Goal: Information Seeking & Learning: Learn about a topic

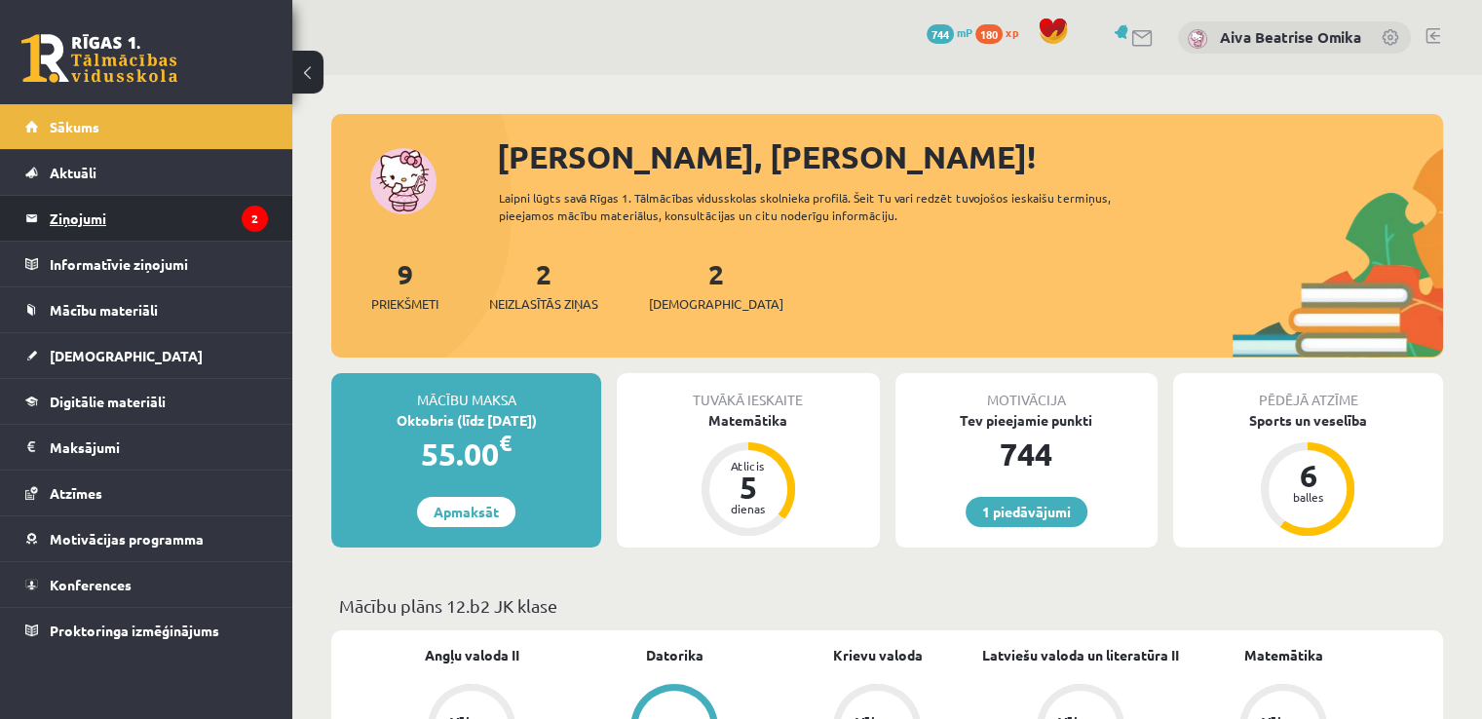
click at [183, 226] on legend "Ziņojumi 2" at bounding box center [159, 218] width 218 height 45
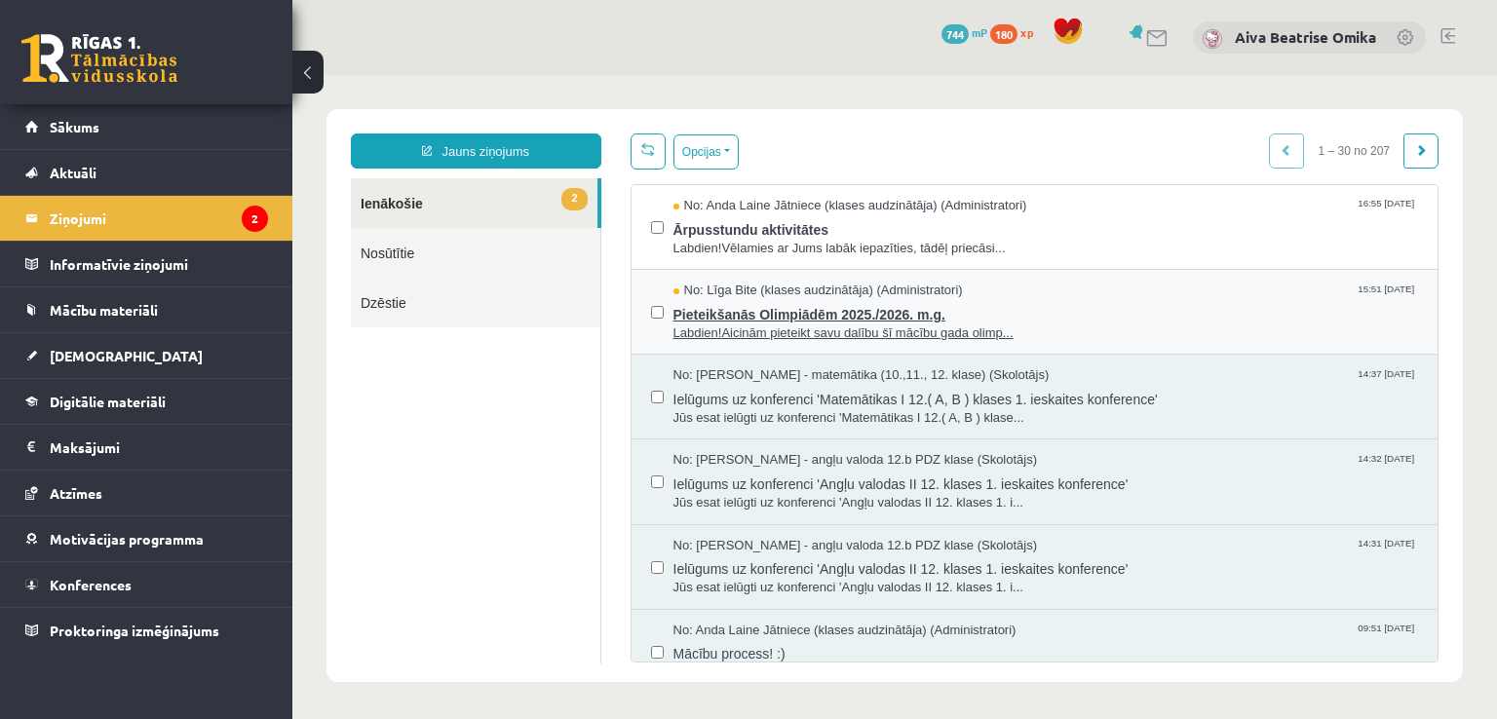
click at [1054, 312] on span "Pieteikšanās Olimpiādēm 2025./2026. m.g." at bounding box center [1046, 312] width 746 height 24
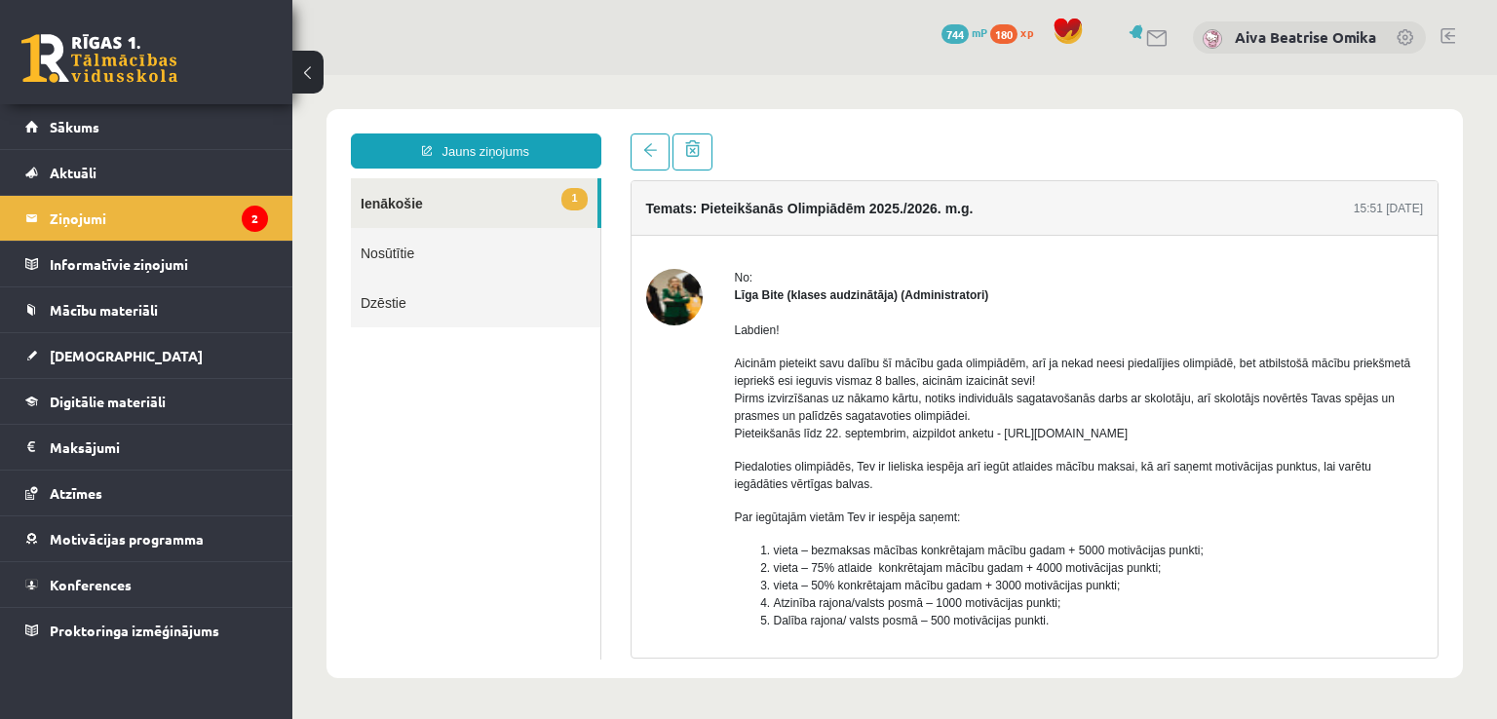
drag, startPoint x: 1000, startPoint y: 438, endPoint x: 1252, endPoint y: 434, distance: 252.5
click at [1252, 434] on p "Aicinām pieteikt savu dalību šī mācību gada olimpiādēm, arī ja nekad neesi pied…" at bounding box center [1079, 399] width 689 height 88
copy p "https://forms.gle/uvbsV5jHMTRw2rFV9"
click at [627, 155] on div "Temats: Pieteikšanās Olimpiādēm 2025./2026. m.g. 15:51 10/09/2025 No: Līga Bite…" at bounding box center [1035, 396] width 838 height 525
click at [633, 149] on link at bounding box center [650, 152] width 39 height 37
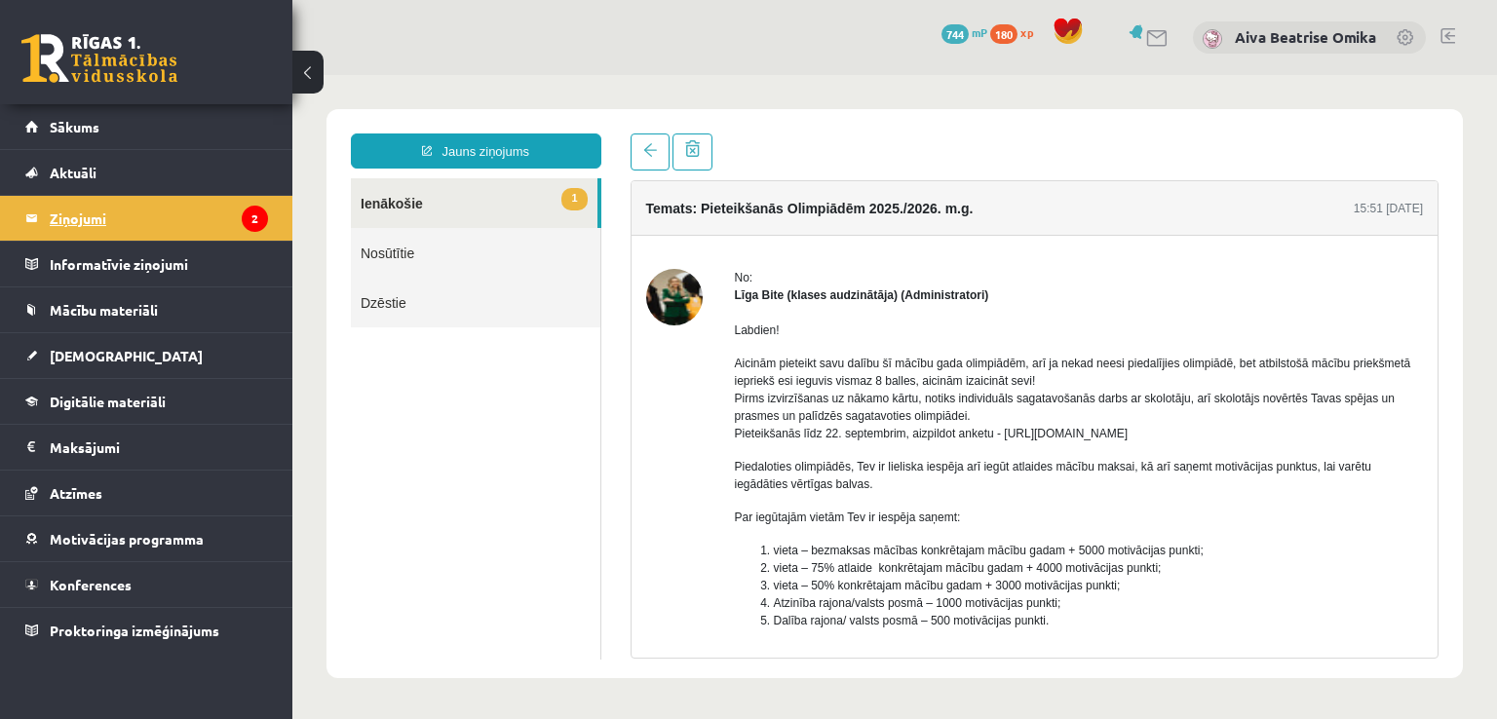
click at [147, 221] on legend "Ziņojumi 2" at bounding box center [159, 218] width 218 height 45
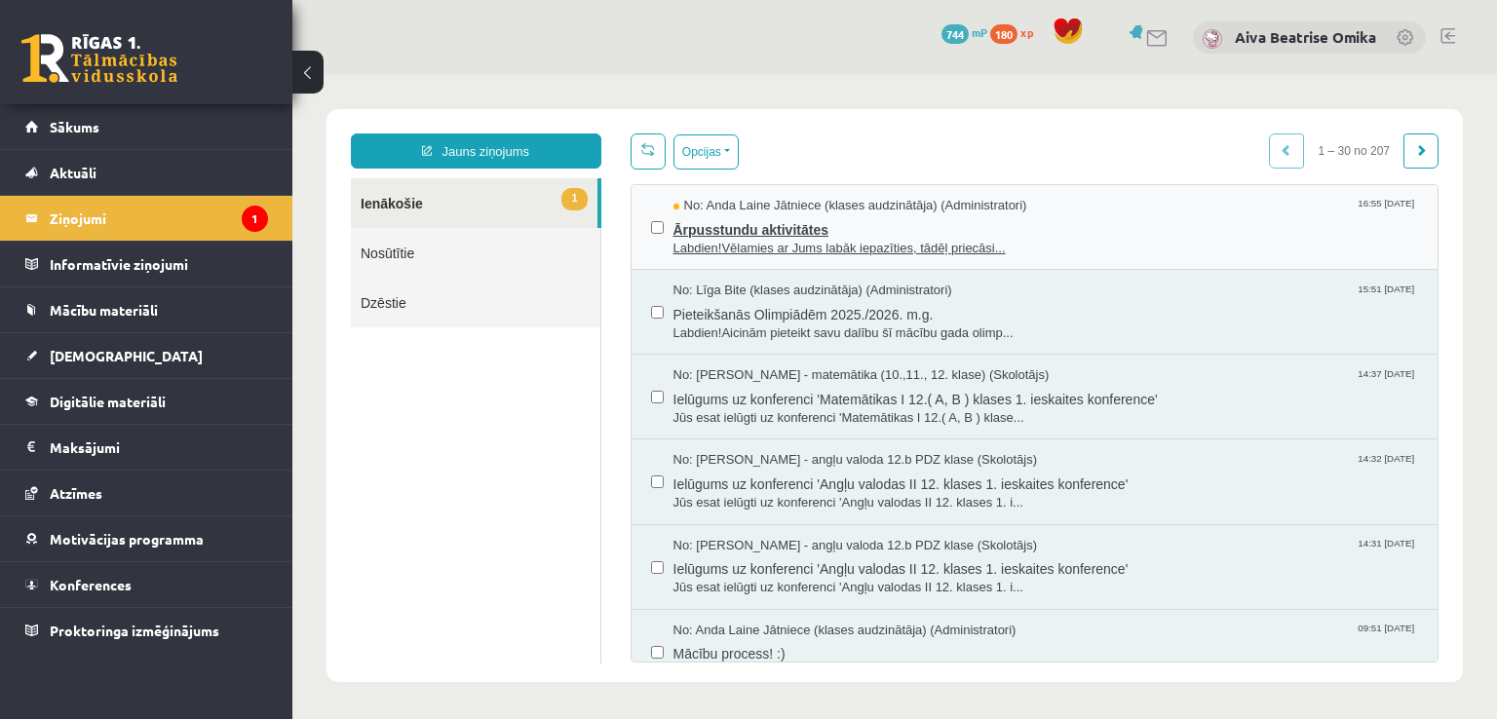
click at [1197, 226] on span "Ārpusstundu aktivitātes" at bounding box center [1046, 227] width 746 height 24
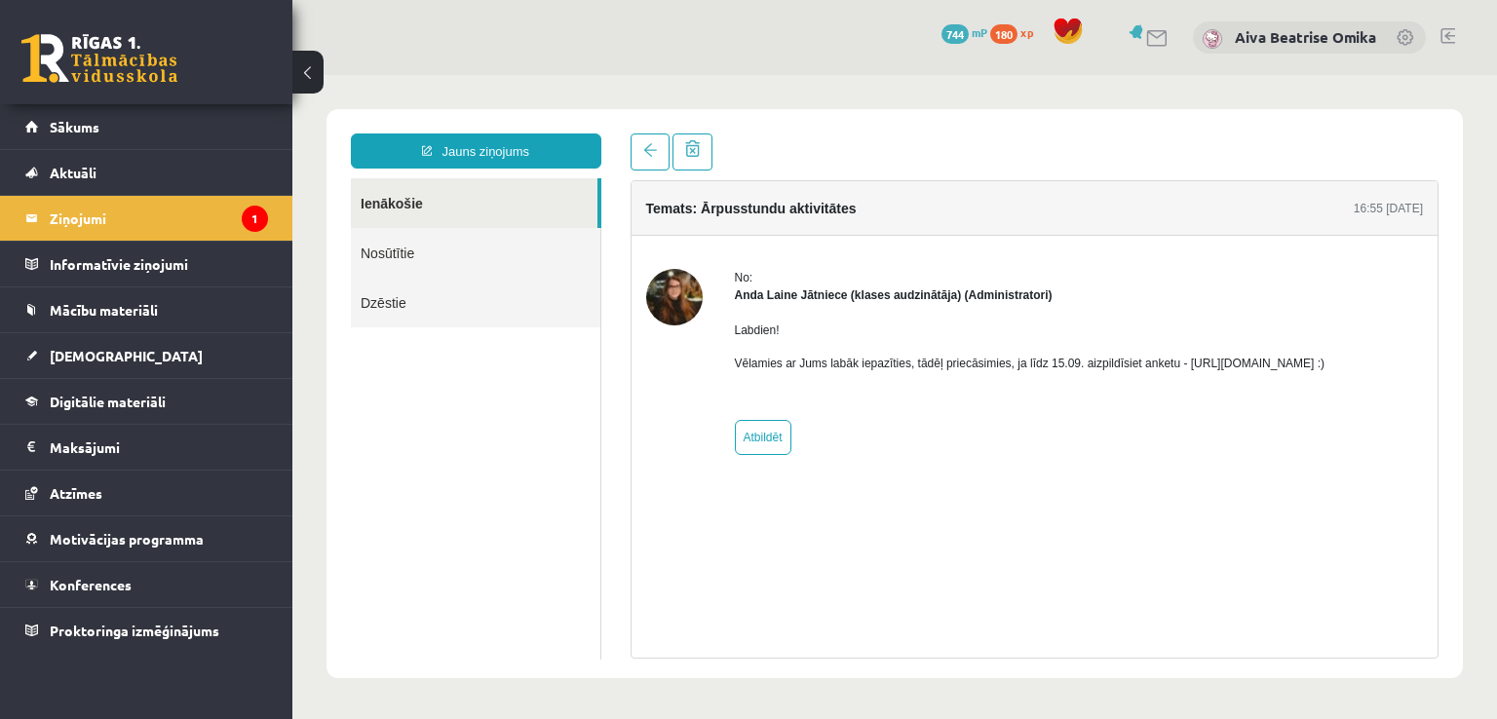
drag, startPoint x: 1179, startPoint y: 366, endPoint x: 1419, endPoint y: 344, distance: 240.8
click at [1419, 344] on div "No: Anda Laine Jātniece (klases audzinātāja) (Administratori) Labdien! Vēlamies…" at bounding box center [1035, 362] width 778 height 186
copy p "https://forms.gle/mVxkUEapGFxHM7hU7 :)"
click at [1177, 342] on div "Labdien! Vēlamies ar Jums labāk iepazīties, tādēļ priecāsimies, ja līdz 15.09. …" at bounding box center [1030, 354] width 591 height 101
click at [1181, 364] on p "Vēlamies ar Jums labāk iepazīties, tādēļ priecāsimies, ja līdz 15.09. aizpildīs…" at bounding box center [1030, 364] width 591 height 18
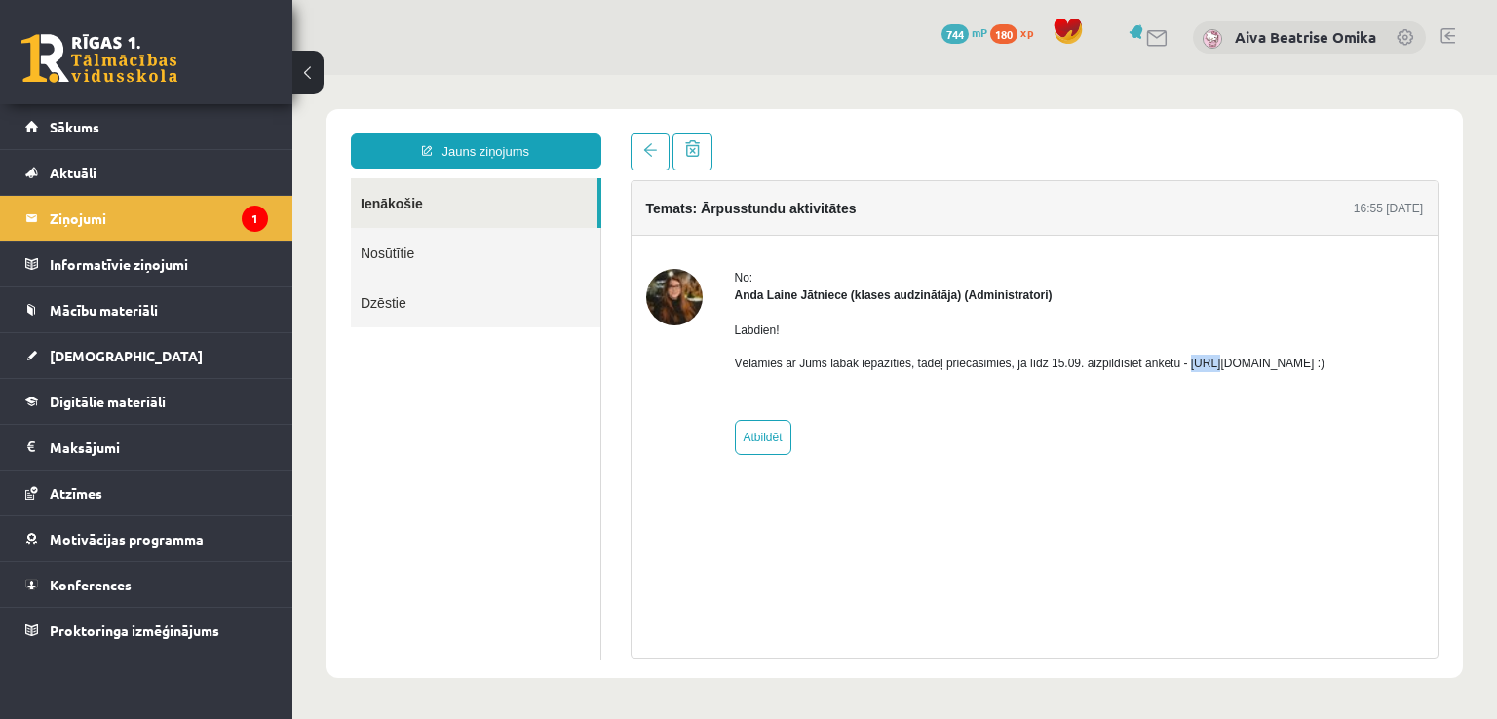
click at [1181, 364] on p "Vēlamies ar Jums labāk iepazīties, tādēļ priecāsimies, ja līdz 15.09. aizpildīs…" at bounding box center [1030, 364] width 591 height 18
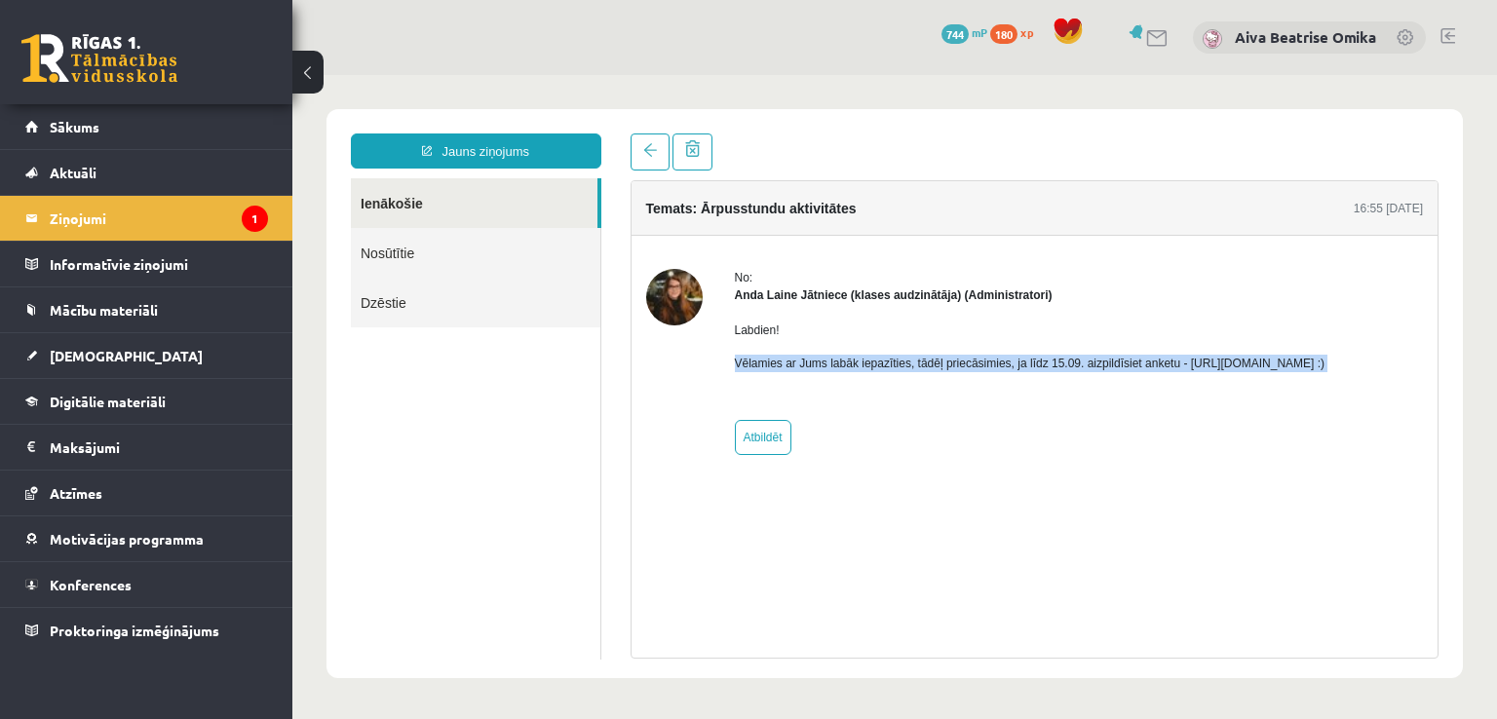
click at [1181, 364] on p "Vēlamies ar Jums labāk iepazīties, tādēļ priecāsimies, ja līdz 15.09. aizpildīs…" at bounding box center [1030, 364] width 591 height 18
click at [1181, 362] on p "Vēlamies ar Jums labāk iepazīties, tādēļ priecāsimies, ja līdz 15.09. aizpildīs…" at bounding box center [1030, 364] width 591 height 18
click at [1177, 356] on p "Vēlamies ar Jums labāk iepazīties, tādēļ priecāsimies, ja līdz 15.09. aizpildīs…" at bounding box center [1030, 364] width 591 height 18
click at [1175, 355] on p "Vēlamies ar Jums labāk iepazīties, tādēļ priecāsimies, ja līdz 15.09. aizpildīs…" at bounding box center [1030, 364] width 591 height 18
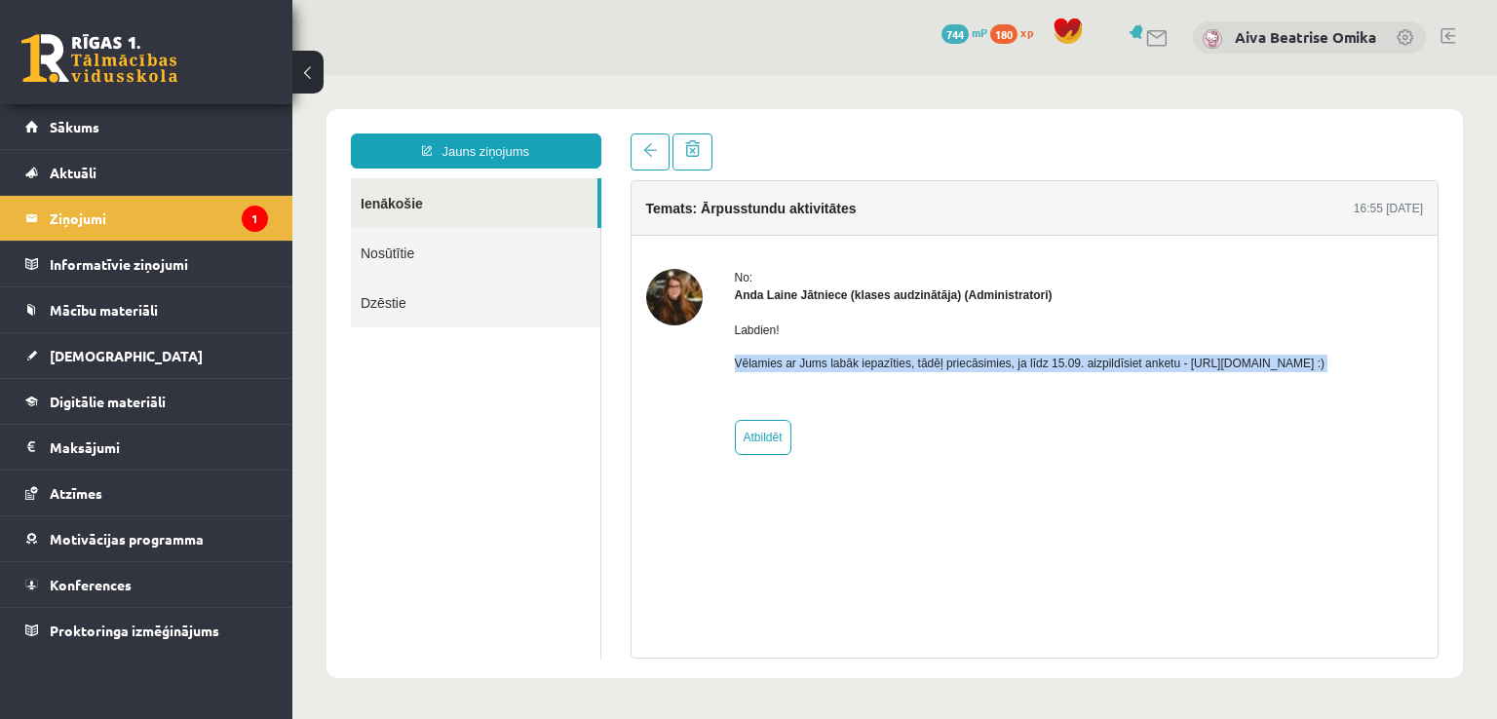
click at [1174, 363] on p "Vēlamies ar Jums labāk iepazīties, tādēļ priecāsimies, ja līdz 15.09. aizpildīs…" at bounding box center [1030, 364] width 591 height 18
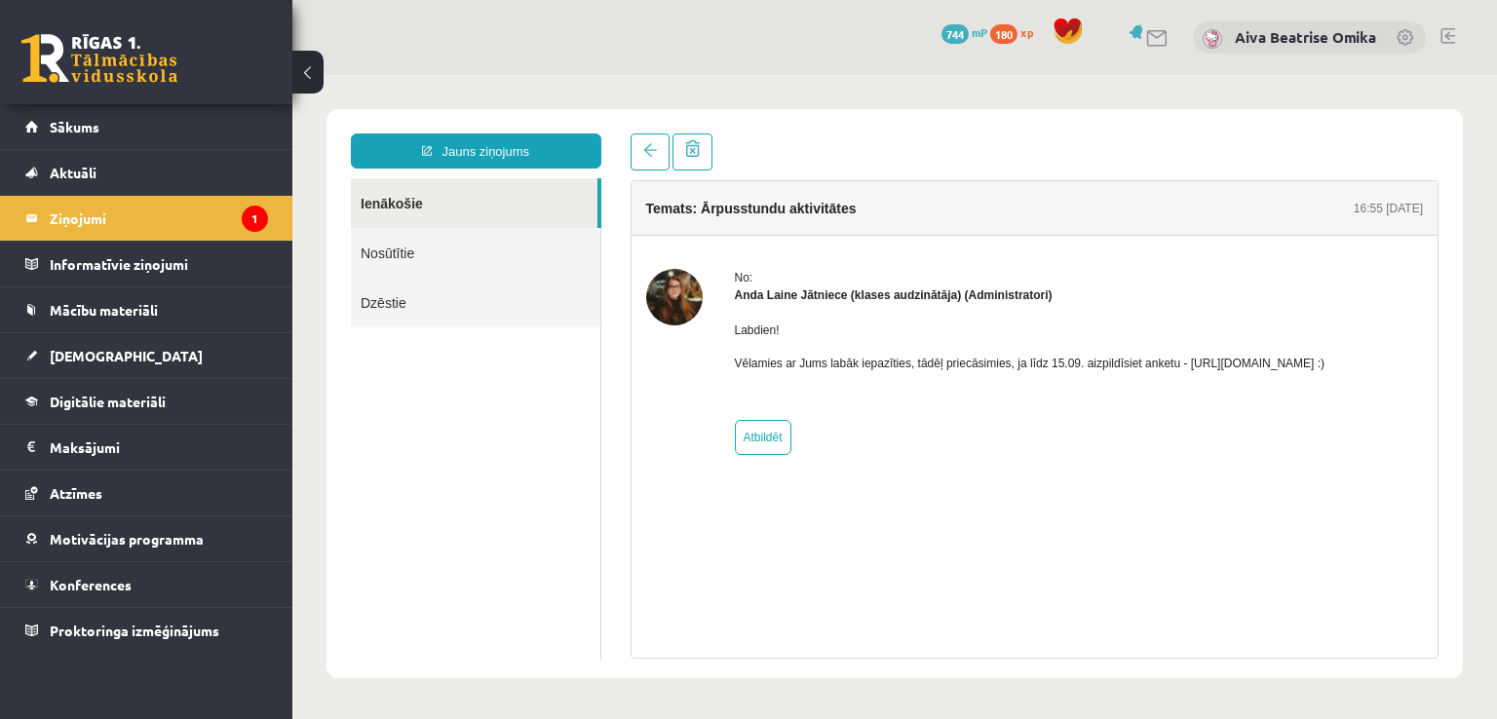
drag, startPoint x: 1175, startPoint y: 365, endPoint x: 1388, endPoint y: 365, distance: 212.5
click at [1326, 365] on p "Vēlamies ar Jums labāk iepazīties, tādēļ priecāsimies, ja līdz 15.09. aizpildīs…" at bounding box center [1030, 364] width 591 height 18
copy p "https://forms.gle/mVxkUEapGFxHM7hU7"
click at [187, 114] on link "Sākums" at bounding box center [146, 126] width 243 height 45
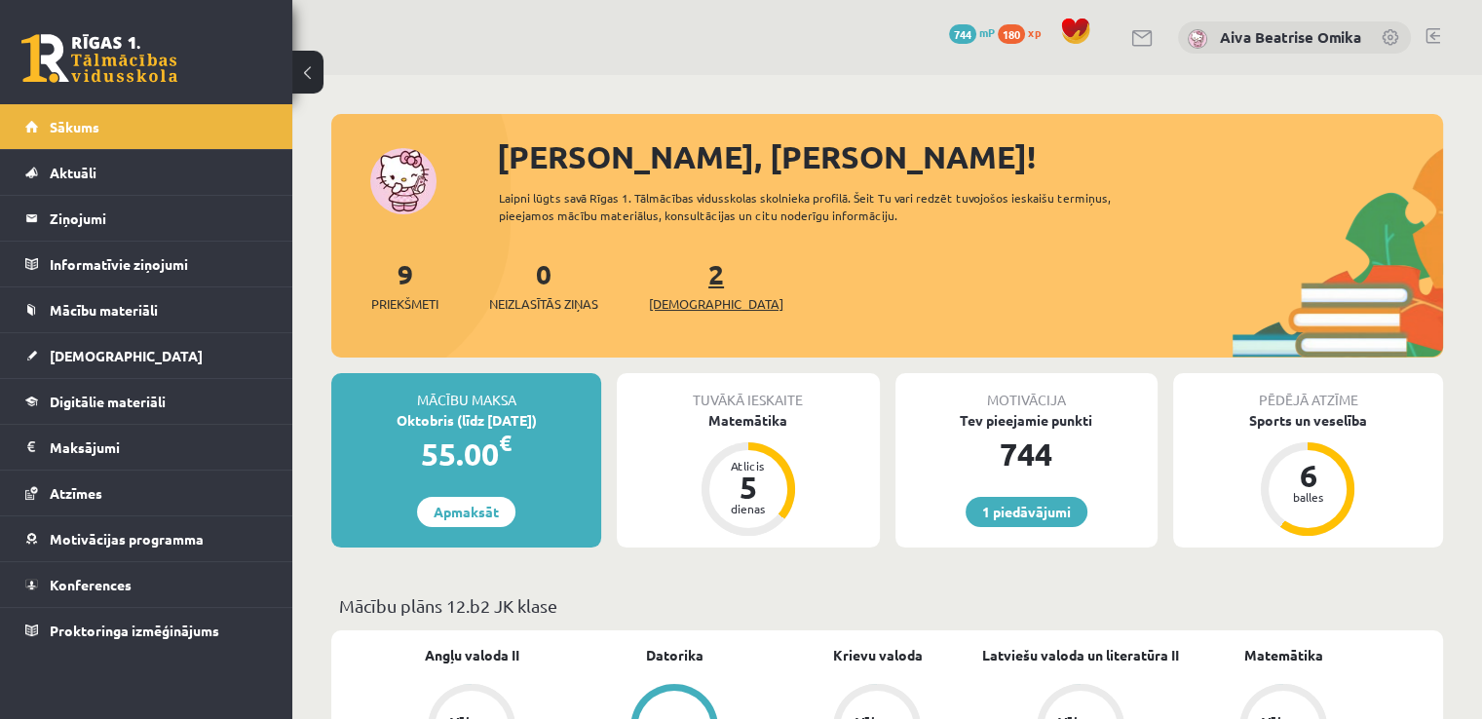
scroll to position [390, 0]
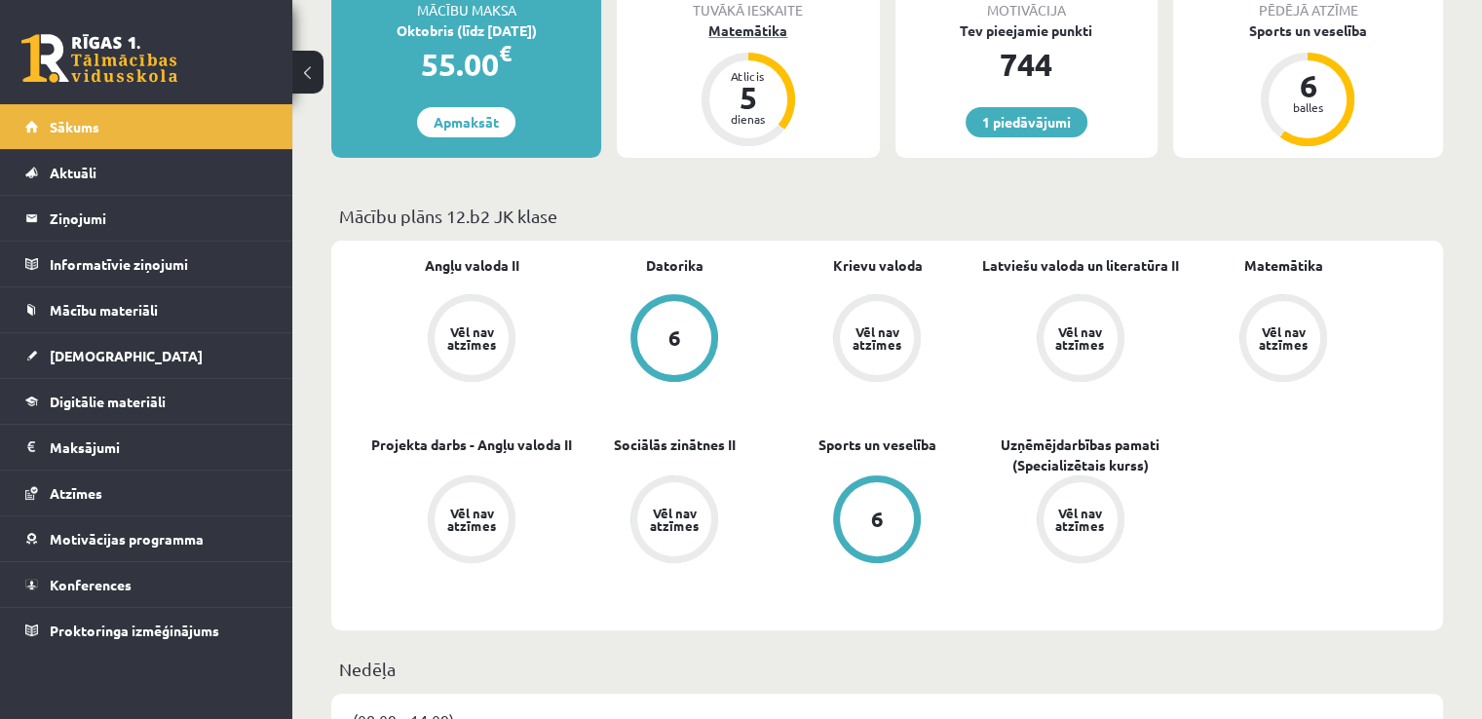
click at [707, 79] on div "Atlicis 5 dienas" at bounding box center [749, 100] width 94 height 94
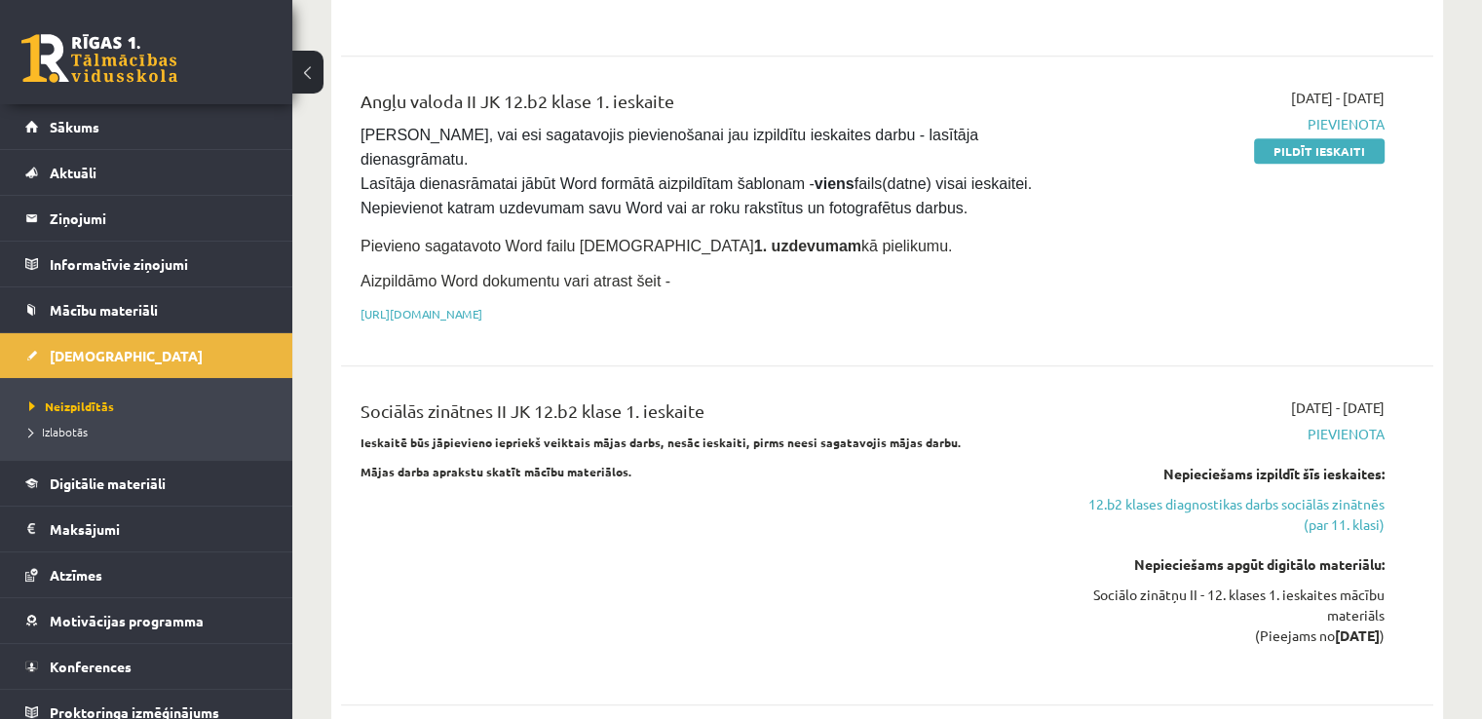
scroll to position [1072, 0]
